Goal: Information Seeking & Learning: Learn about a topic

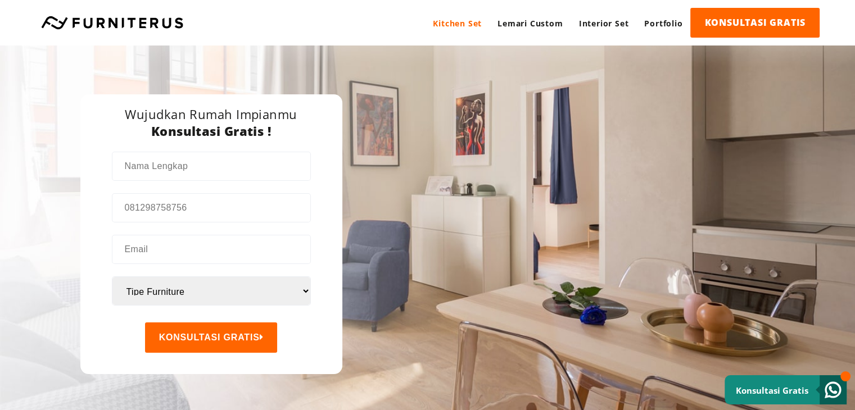
click at [454, 28] on link "Kitchen Set" at bounding box center [457, 23] width 65 height 31
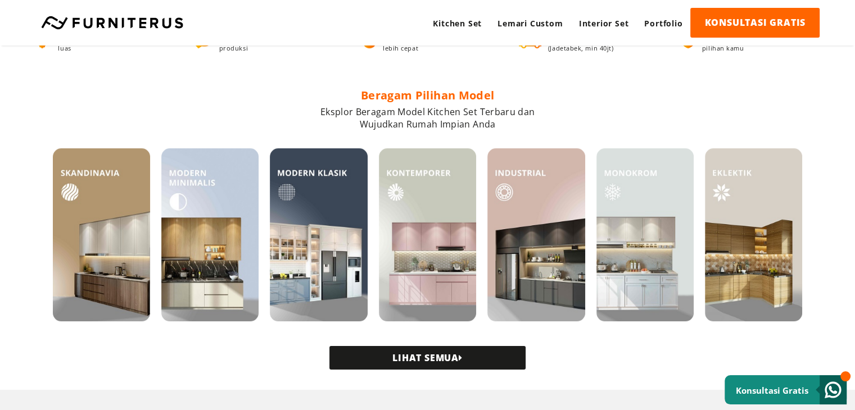
scroll to position [225, 0]
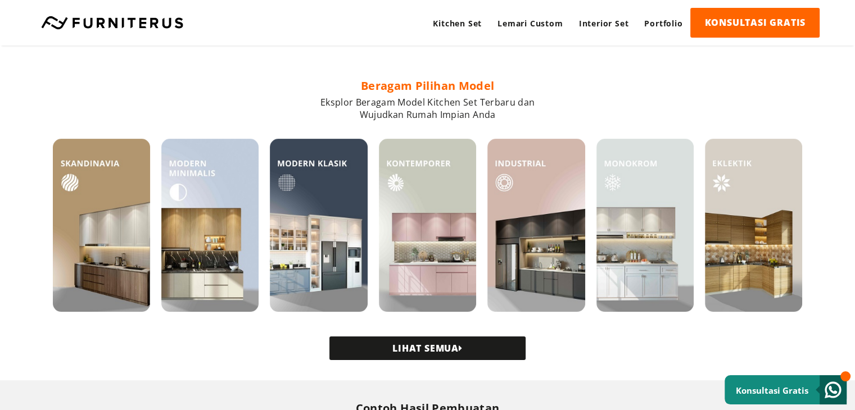
click at [476, 350] on link "LIHAT SEMUA" at bounding box center [427, 349] width 196 height 24
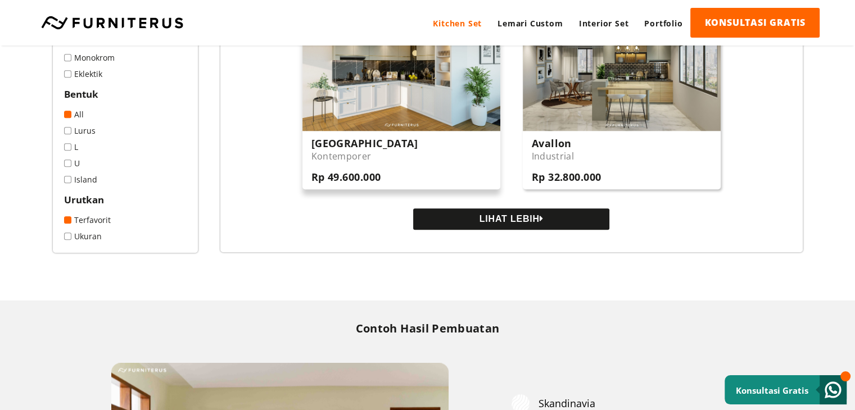
scroll to position [1180, 0]
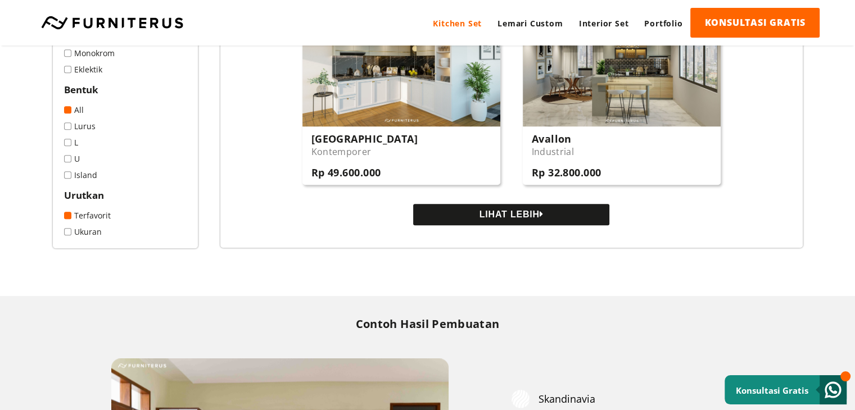
click at [446, 218] on button "LIHAT LEBIH" at bounding box center [511, 214] width 196 height 21
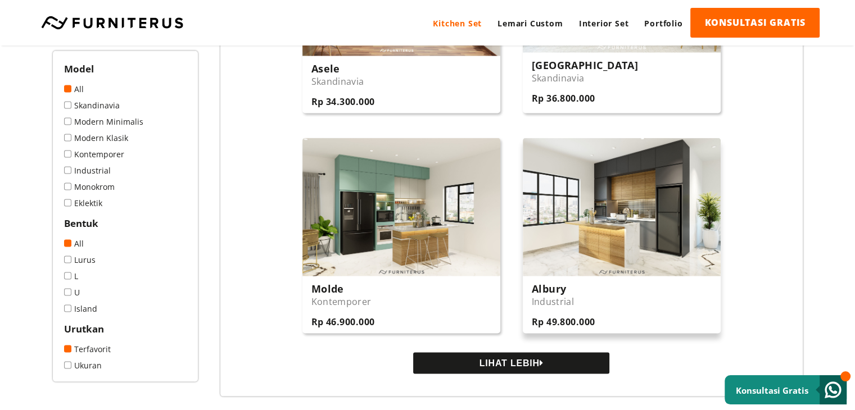
scroll to position [2136, 0]
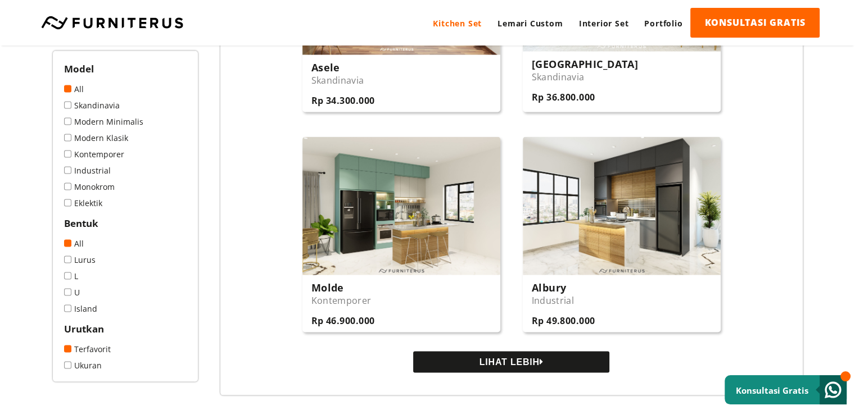
drag, startPoint x: 524, startPoint y: 365, endPoint x: 517, endPoint y: 357, distance: 10.7
click at [519, 363] on button "LIHAT LEBIH" at bounding box center [511, 361] width 196 height 21
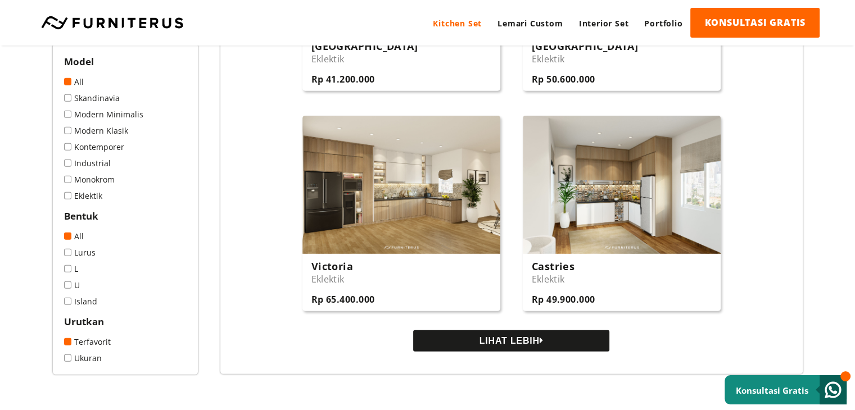
scroll to position [3260, 0]
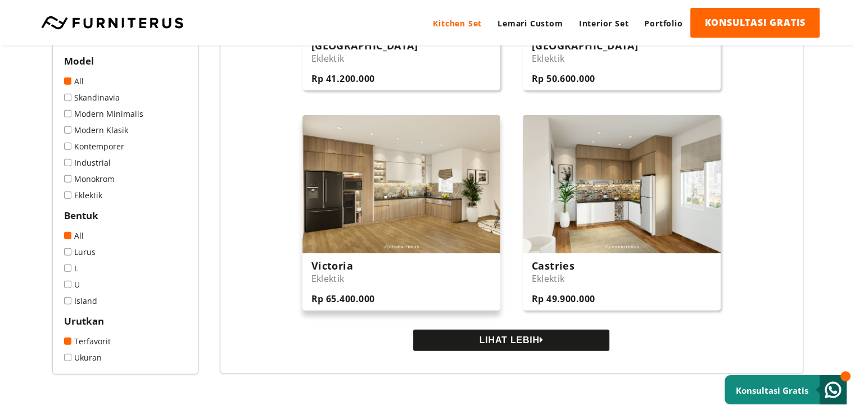
click at [399, 180] on img at bounding box center [401, 184] width 198 height 138
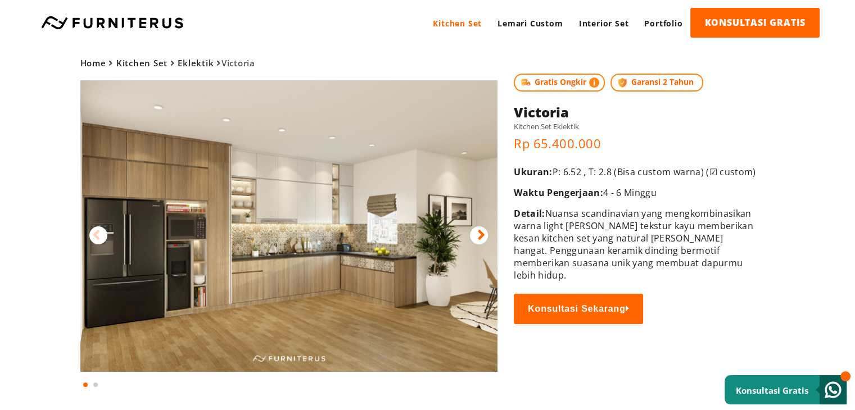
click at [52, 109] on div "Home Kitchen Set Eklektik Victoria Gratis Ongkir Garansi 2 Tahun" at bounding box center [427, 218] width 809 height 345
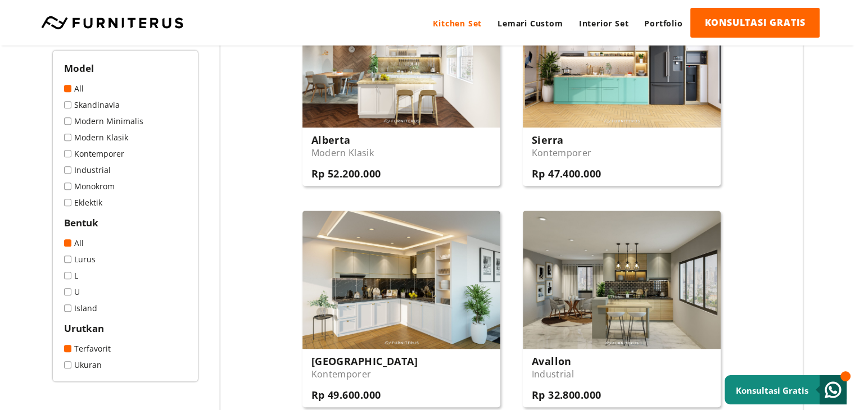
scroll to position [956, 0]
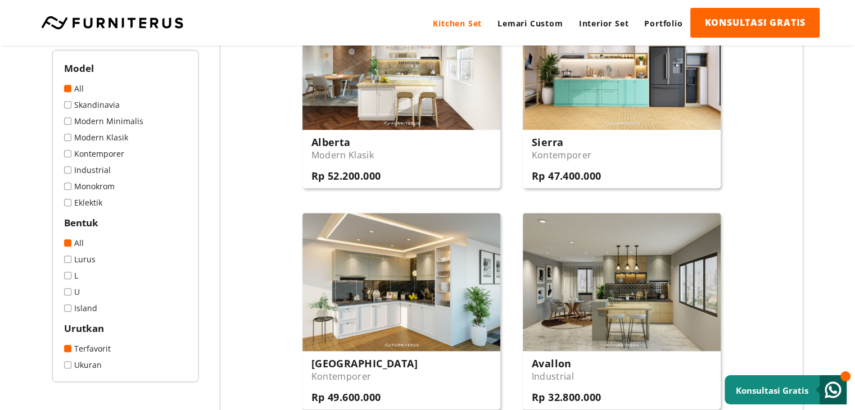
click at [70, 123] on span at bounding box center [67, 120] width 7 height 7
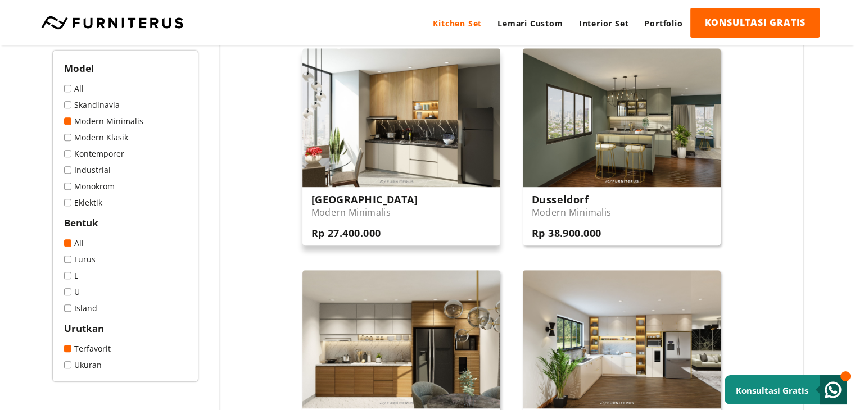
scroll to position [675, 0]
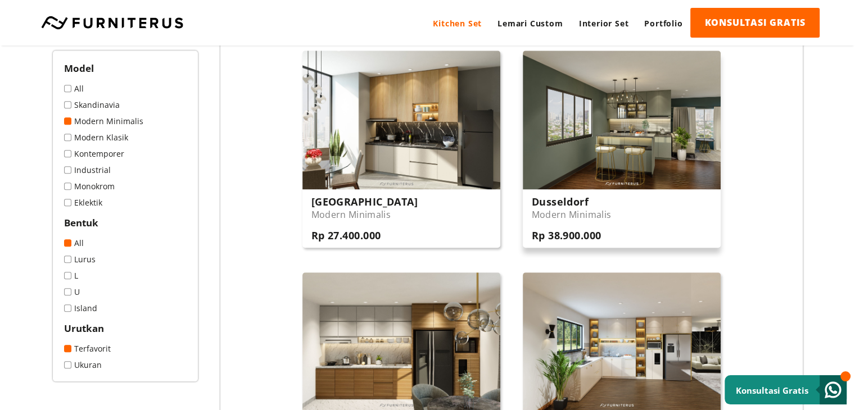
click at [565, 144] on img at bounding box center [622, 120] width 198 height 138
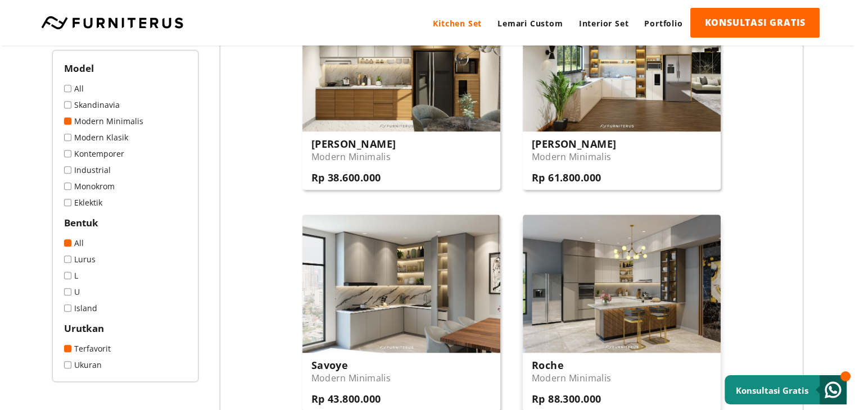
scroll to position [956, 0]
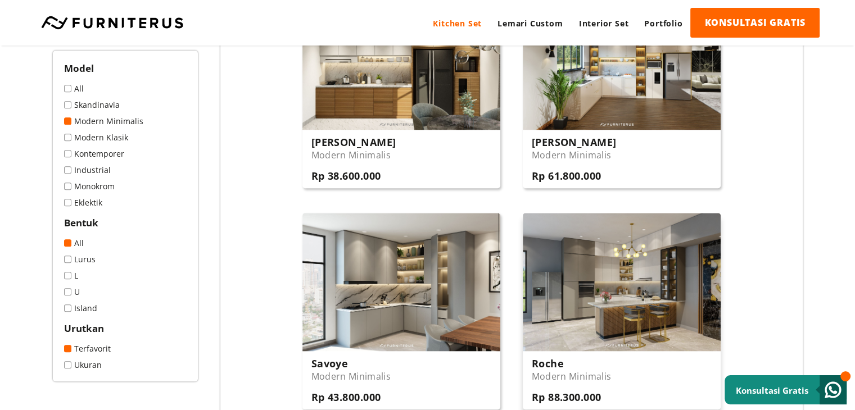
click at [601, 341] on img at bounding box center [622, 282] width 198 height 138
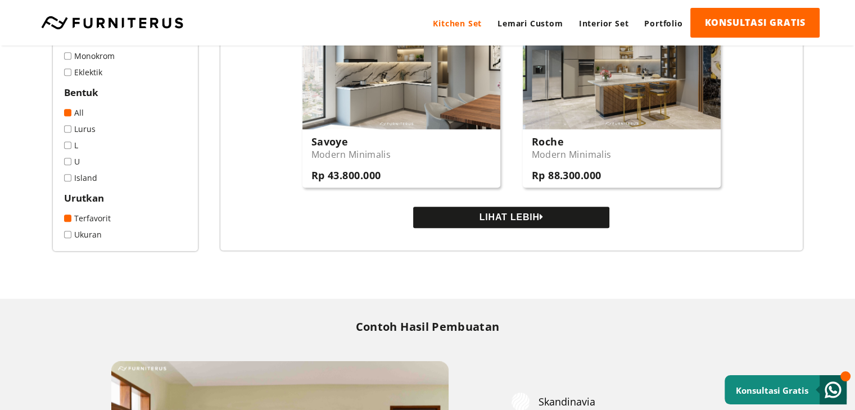
scroll to position [1237, 0]
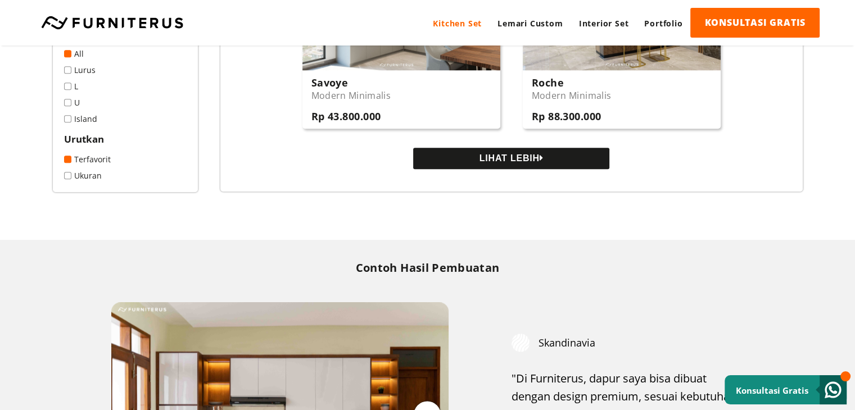
click at [512, 168] on button "LIHAT LEBIH" at bounding box center [511, 158] width 196 height 21
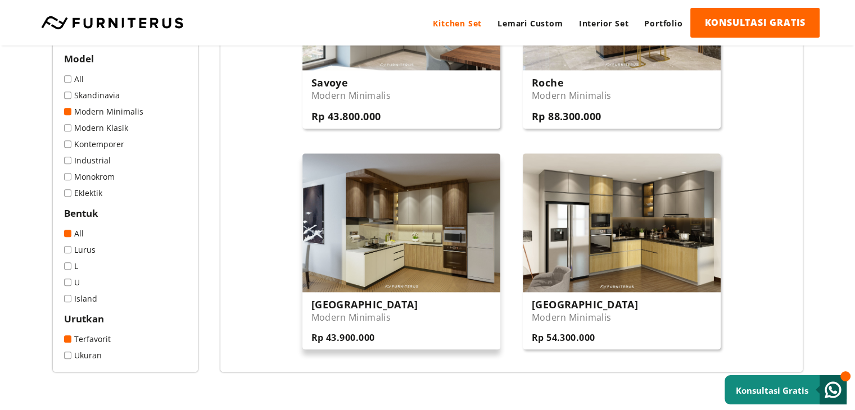
click at [425, 224] on img at bounding box center [401, 222] width 198 height 138
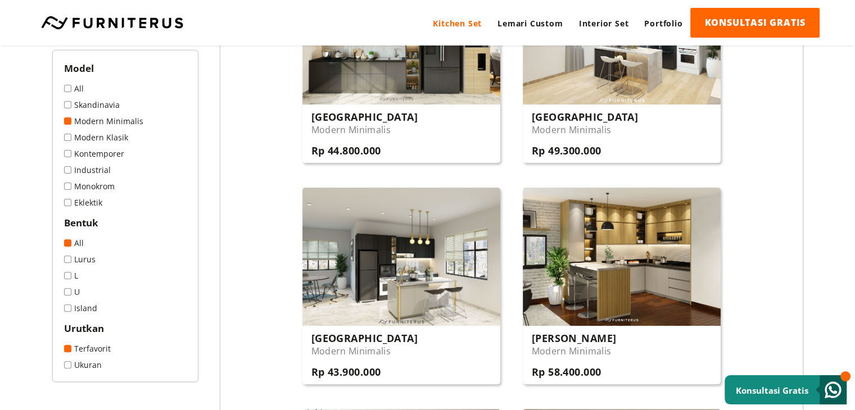
scroll to position [225, 0]
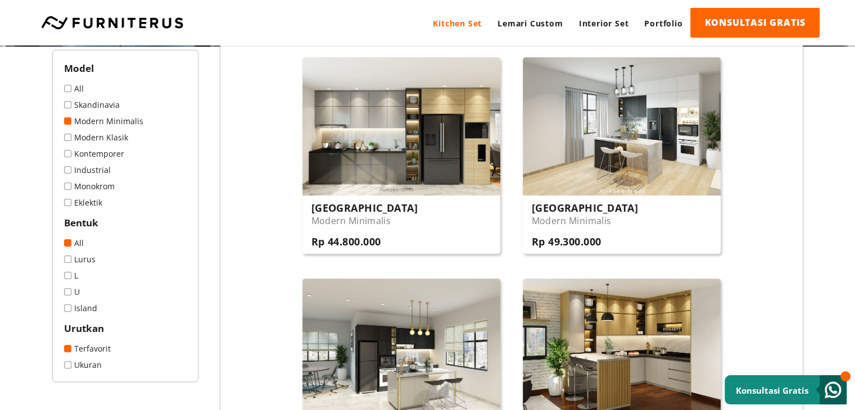
click at [86, 138] on link "Modern Klasik" at bounding box center [125, 137] width 123 height 11
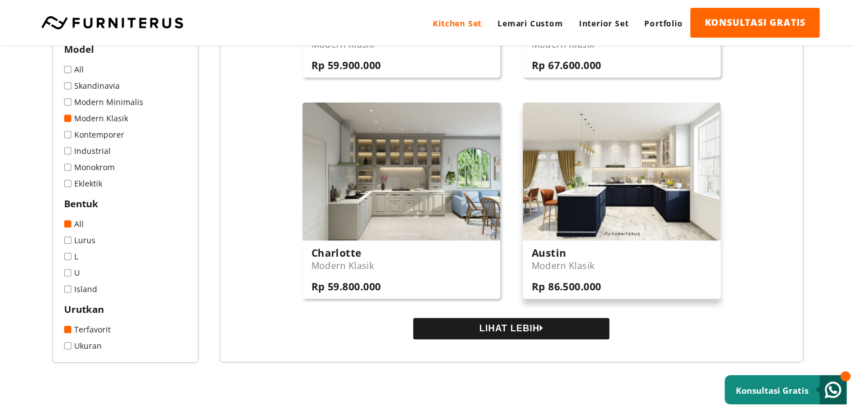
scroll to position [1124, 0]
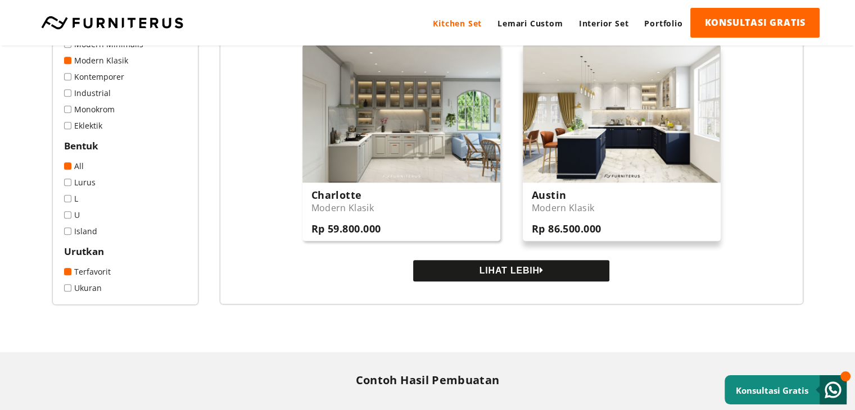
click at [607, 134] on img at bounding box center [622, 113] width 198 height 138
